Goal: Information Seeking & Learning: Learn about a topic

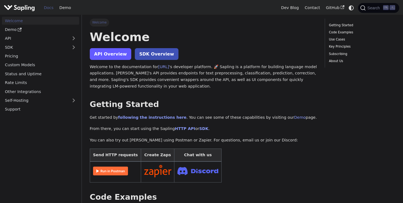
click at [114, 58] on link "API Overview" at bounding box center [111, 54] width 42 height 12
